Goal: Task Accomplishment & Management: Use online tool/utility

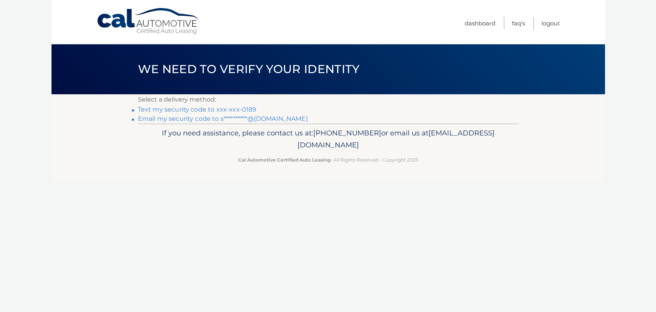
click at [213, 112] on link "Text my security code to xxx-xxx-0189" at bounding box center [197, 109] width 119 height 7
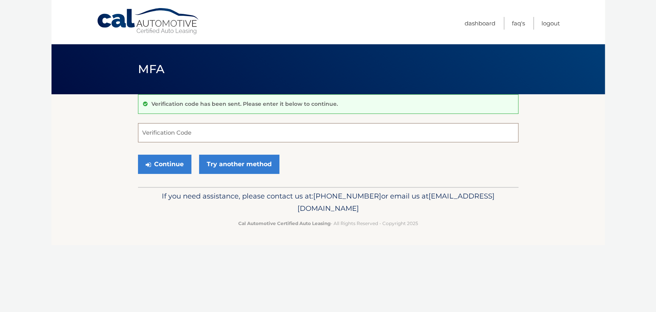
drag, startPoint x: 206, startPoint y: 138, endPoint x: 216, endPoint y: 140, distance: 9.5
click at [203, 136] on input "Verification Code" at bounding box center [328, 132] width 380 height 19
click at [226, 167] on link "Try another method" at bounding box center [239, 163] width 80 height 19
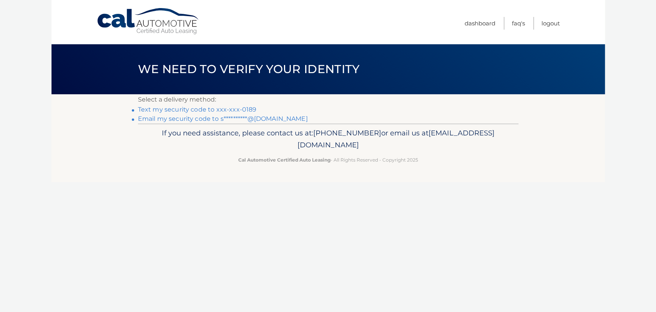
click at [225, 109] on link "Text my security code to xxx-xxx-0189" at bounding box center [197, 109] width 119 height 7
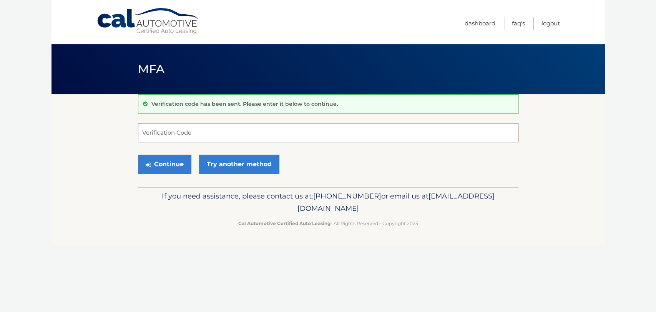
click at [167, 132] on input "Verification Code" at bounding box center [328, 132] width 380 height 19
type input "696812"
click at [138, 154] on button "Continue" at bounding box center [164, 163] width 53 height 19
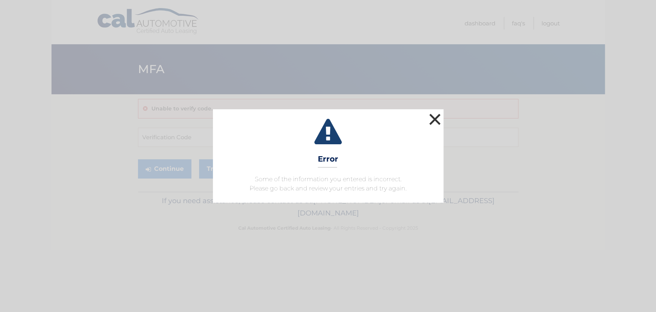
click at [436, 115] on button "×" at bounding box center [434, 118] width 15 height 15
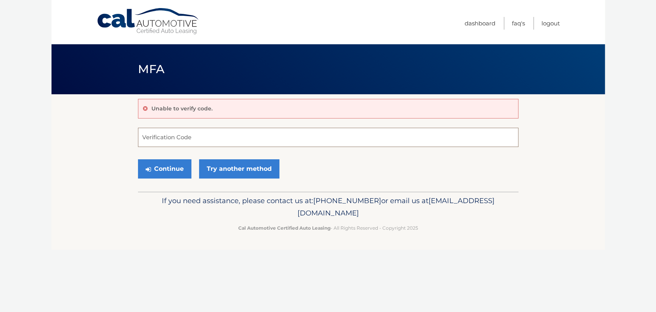
click at [212, 139] on input "Verification Code" at bounding box center [328, 137] width 380 height 19
type input "617116"
click at [138, 159] on button "Continue" at bounding box center [164, 168] width 53 height 19
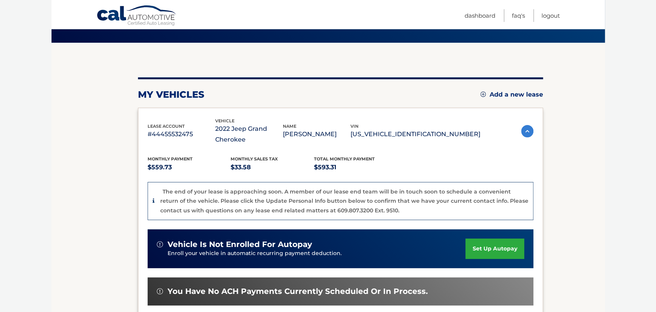
scroll to position [212, 0]
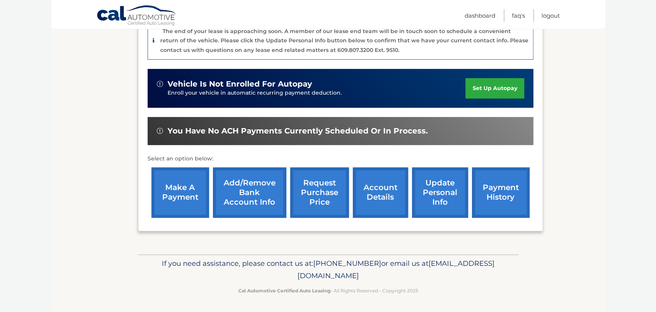
click at [350, 192] on div "make a payment Add/Remove bank account info request purchase price account deta…" at bounding box center [341, 192] width 386 height 58
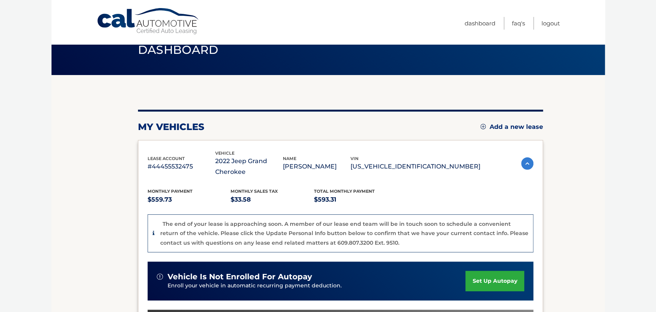
scroll to position [12, 0]
